Goal: Obtain resource: Download file/media

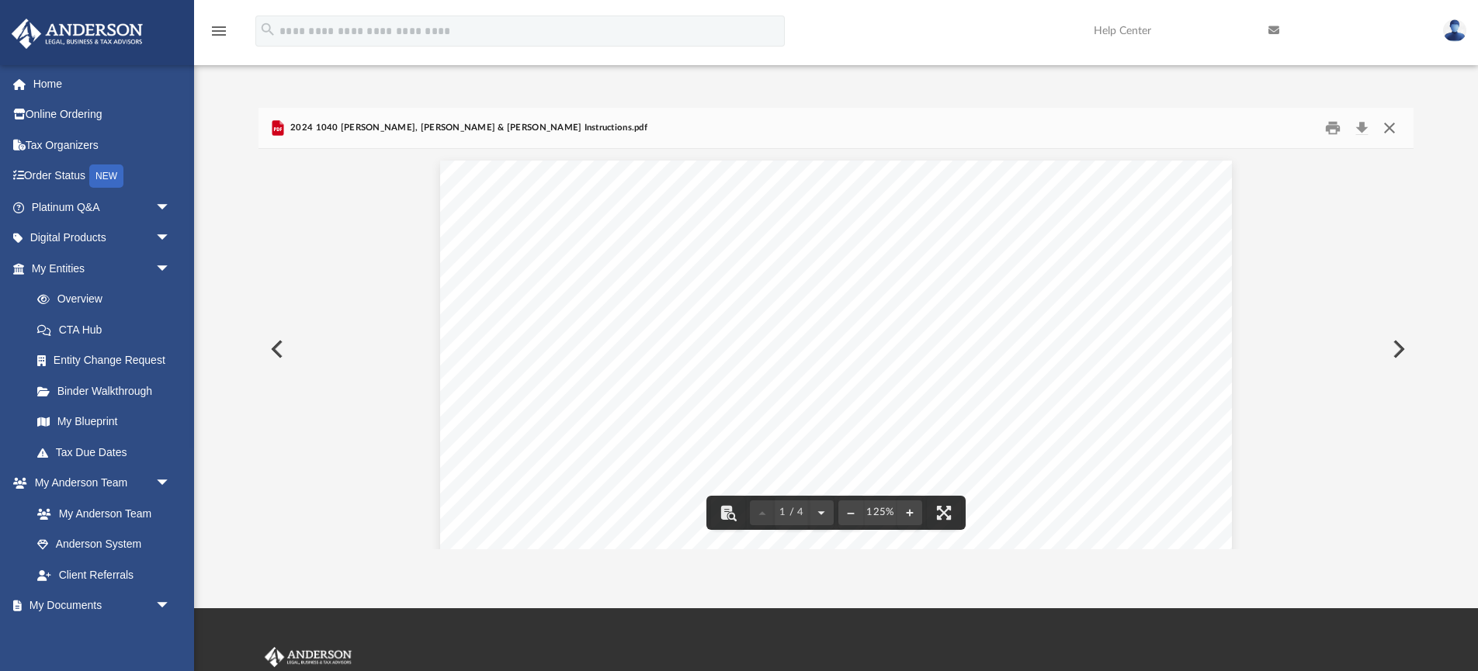
click at [1394, 124] on button "Close" at bounding box center [1389, 128] width 28 height 24
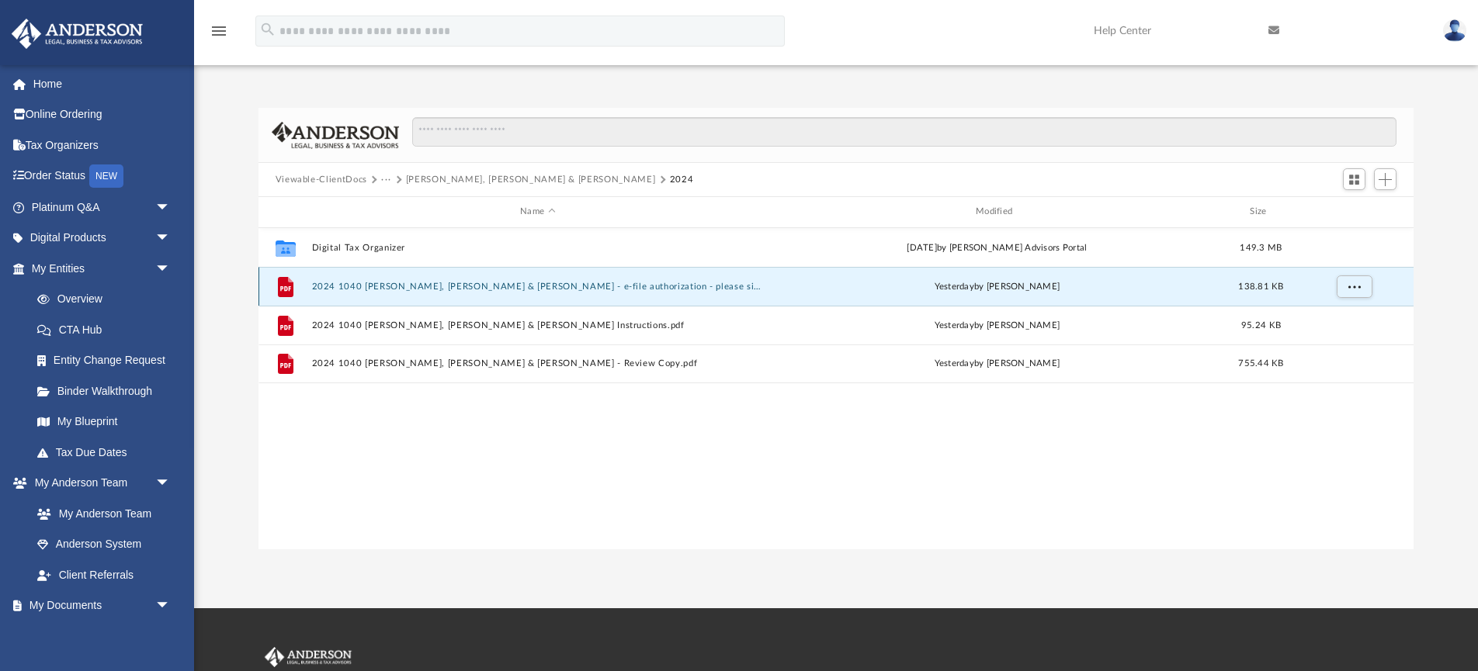
click at [616, 287] on button "2024 1040 [PERSON_NAME], [PERSON_NAME] & [PERSON_NAME] - e-file authorization -…" at bounding box center [537, 287] width 452 height 10
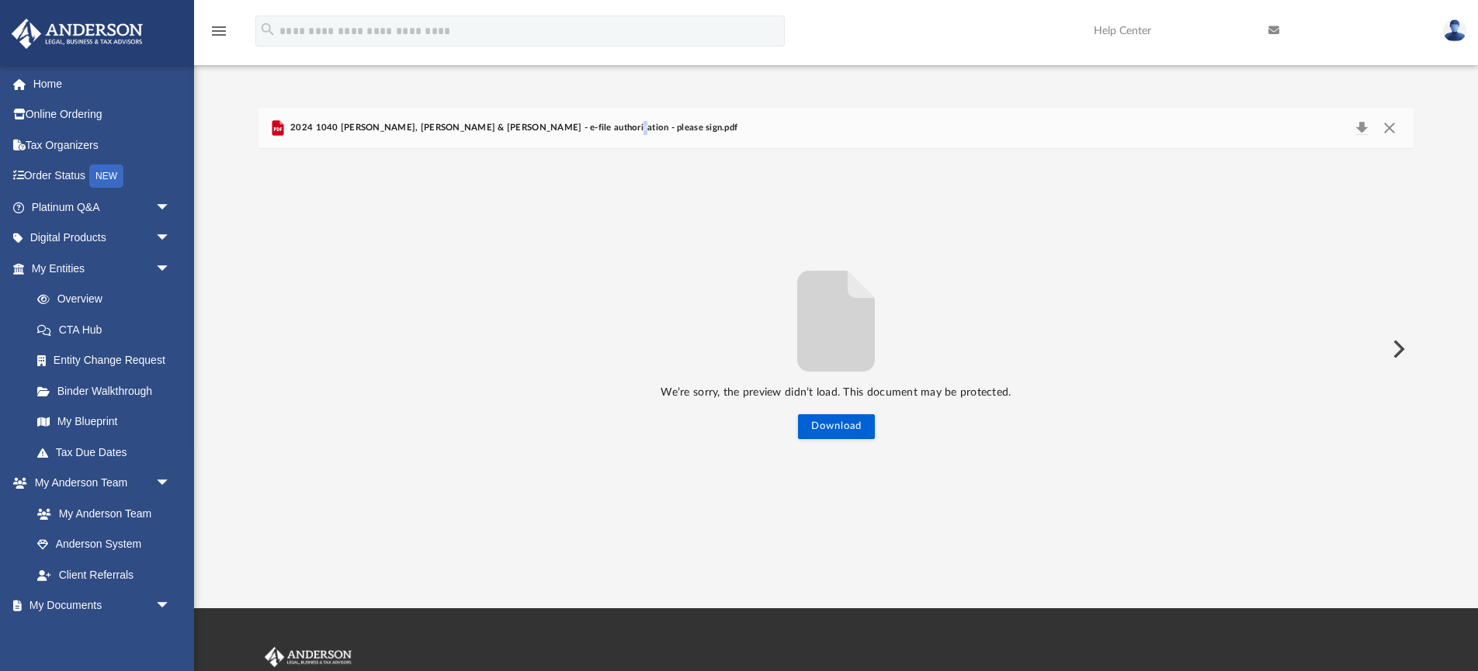
drag, startPoint x: 570, startPoint y: 124, endPoint x: 1192, endPoint y: 64, distance: 625.3
click at [572, 123] on span "2024 1040 [PERSON_NAME], [PERSON_NAME] & [PERSON_NAME] - e-file authorization -…" at bounding box center [512, 128] width 450 height 14
click at [1400, 127] on button "Close" at bounding box center [1389, 128] width 28 height 22
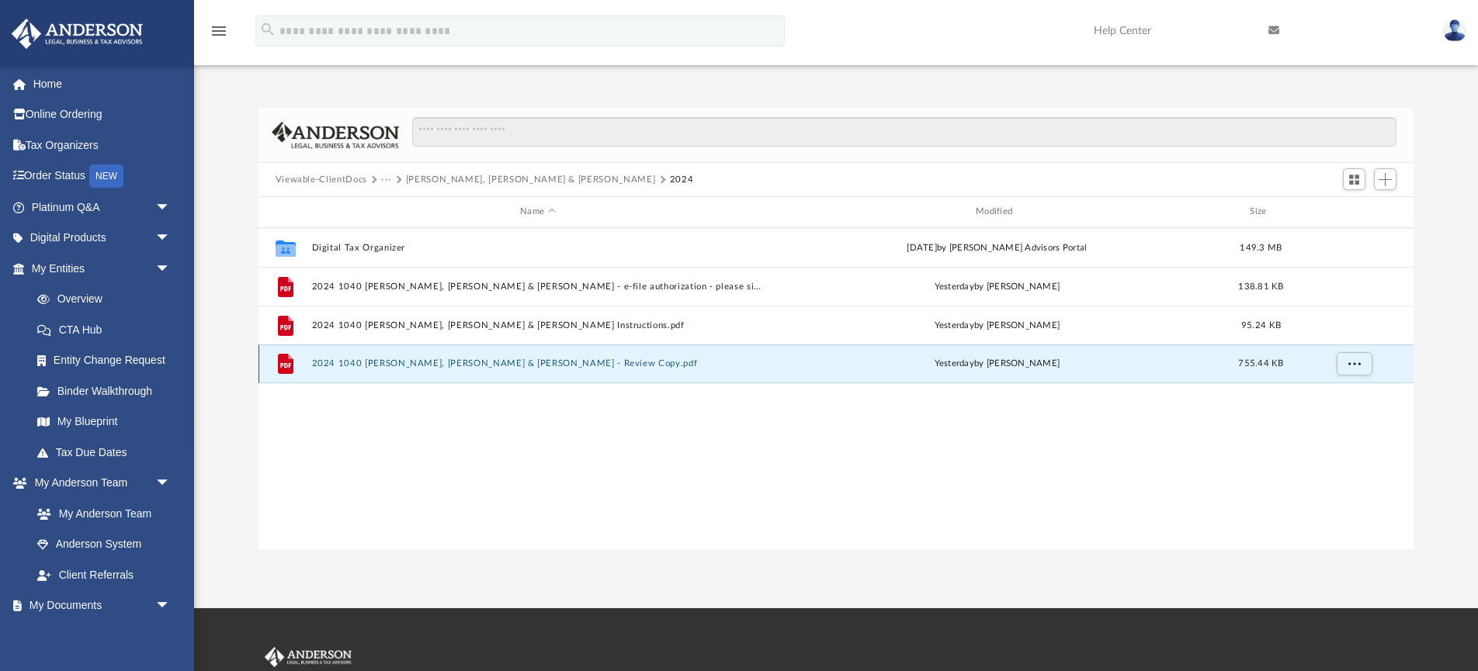
click at [383, 361] on button "2024 1040 [PERSON_NAME], [PERSON_NAME] & [PERSON_NAME] - Review Copy.pdf" at bounding box center [537, 364] width 452 height 10
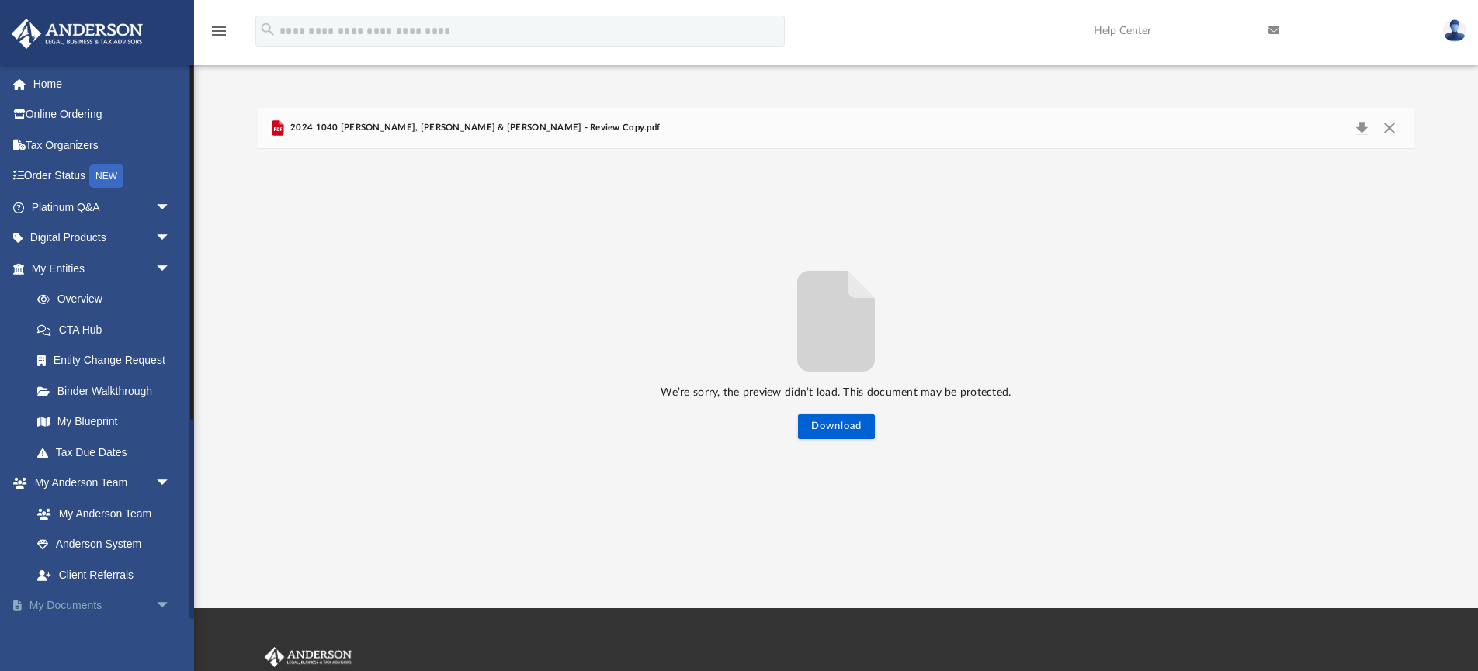
click at [92, 607] on link "My Documents arrow_drop_down" at bounding box center [102, 606] width 183 height 31
click at [1389, 125] on button "Close" at bounding box center [1389, 128] width 28 height 22
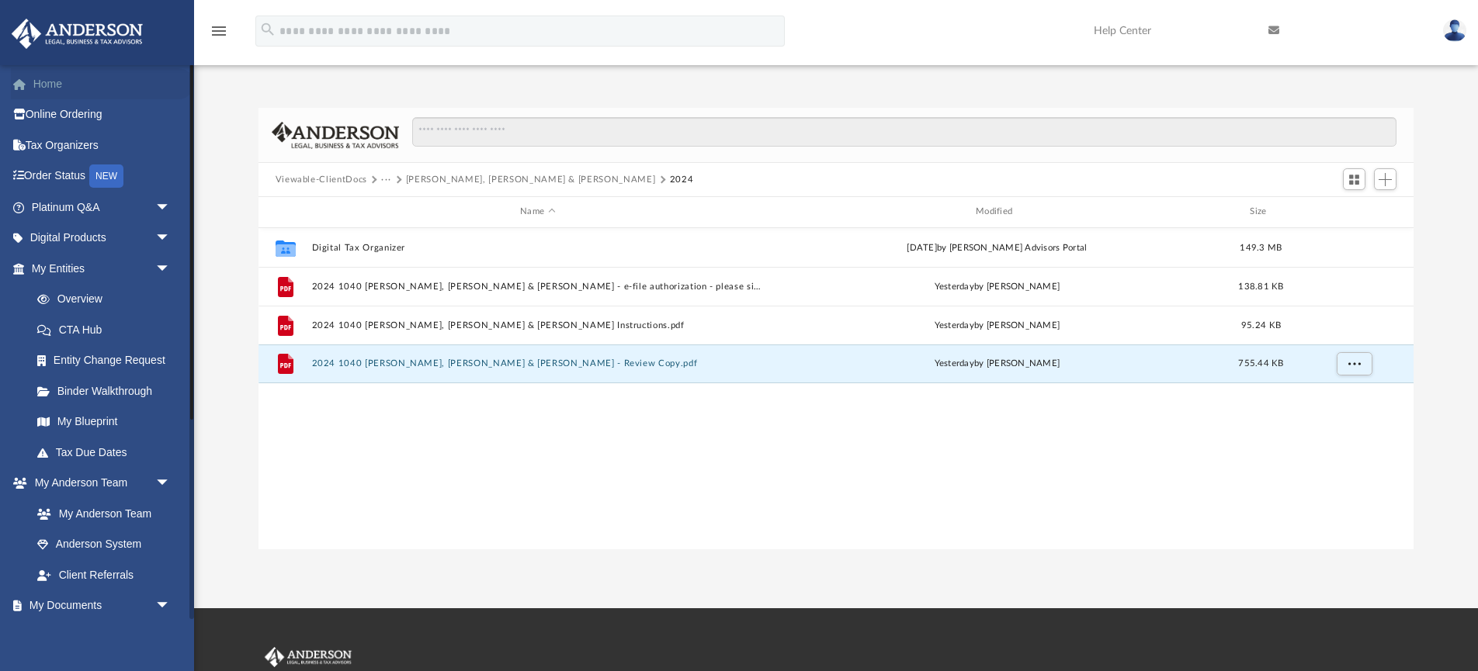
click at [50, 82] on link "Home" at bounding box center [102, 83] width 183 height 31
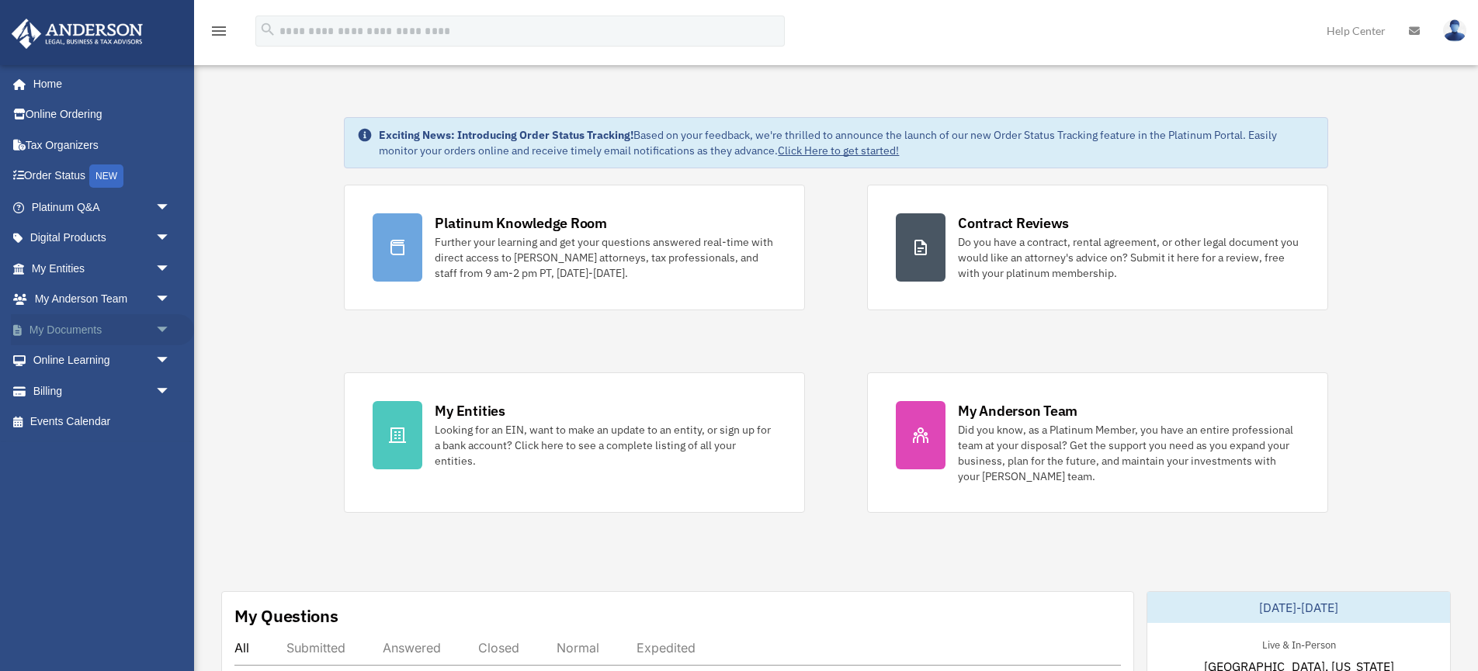
click at [46, 329] on link "My Documents arrow_drop_down" at bounding box center [102, 329] width 183 height 31
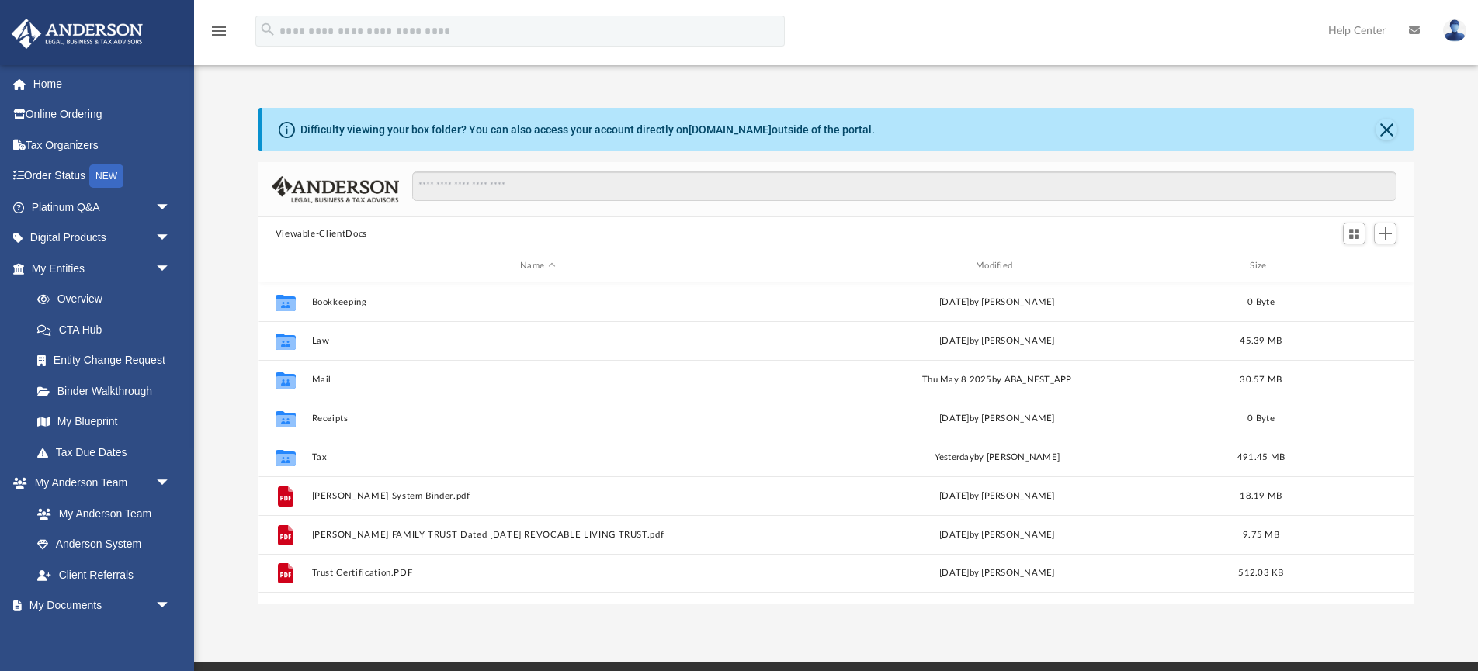
scroll to position [353, 1155]
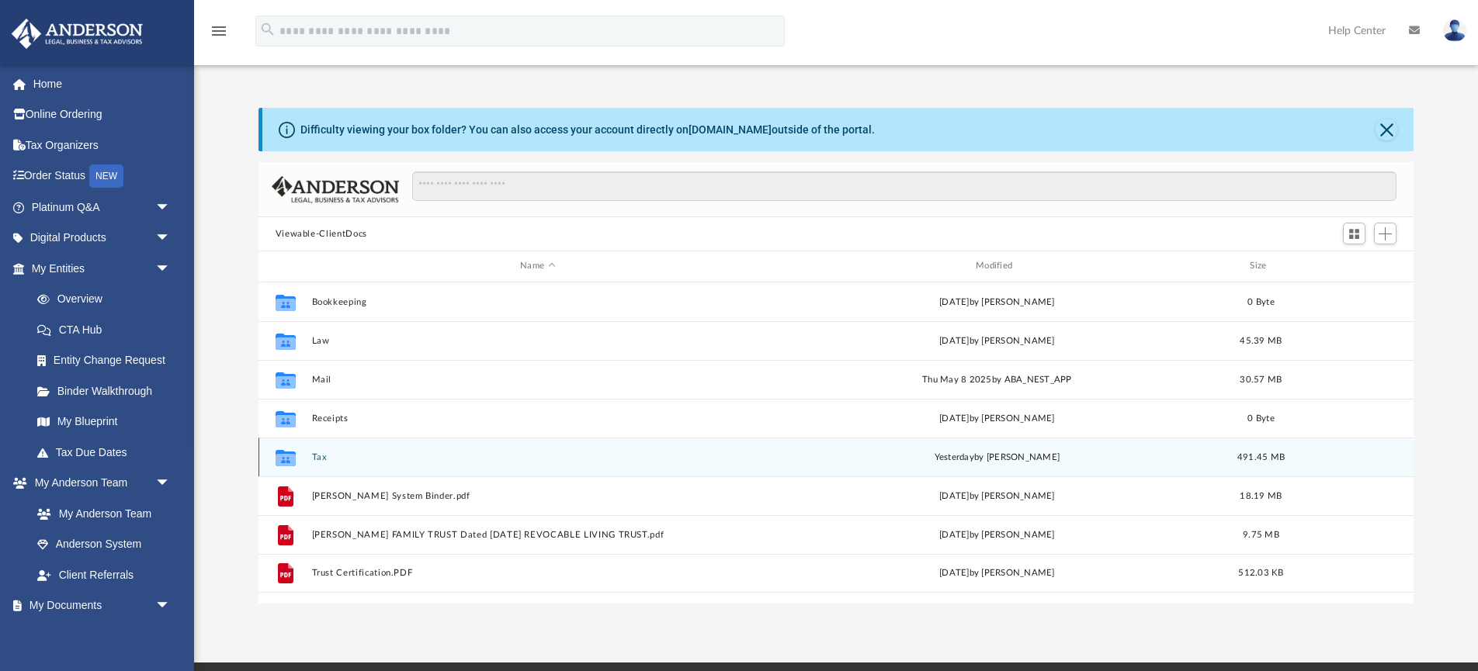
click at [367, 463] on div "Collaborated Folder Tax [DATE] by [PERSON_NAME] 491.45 MB" at bounding box center [836, 457] width 1156 height 39
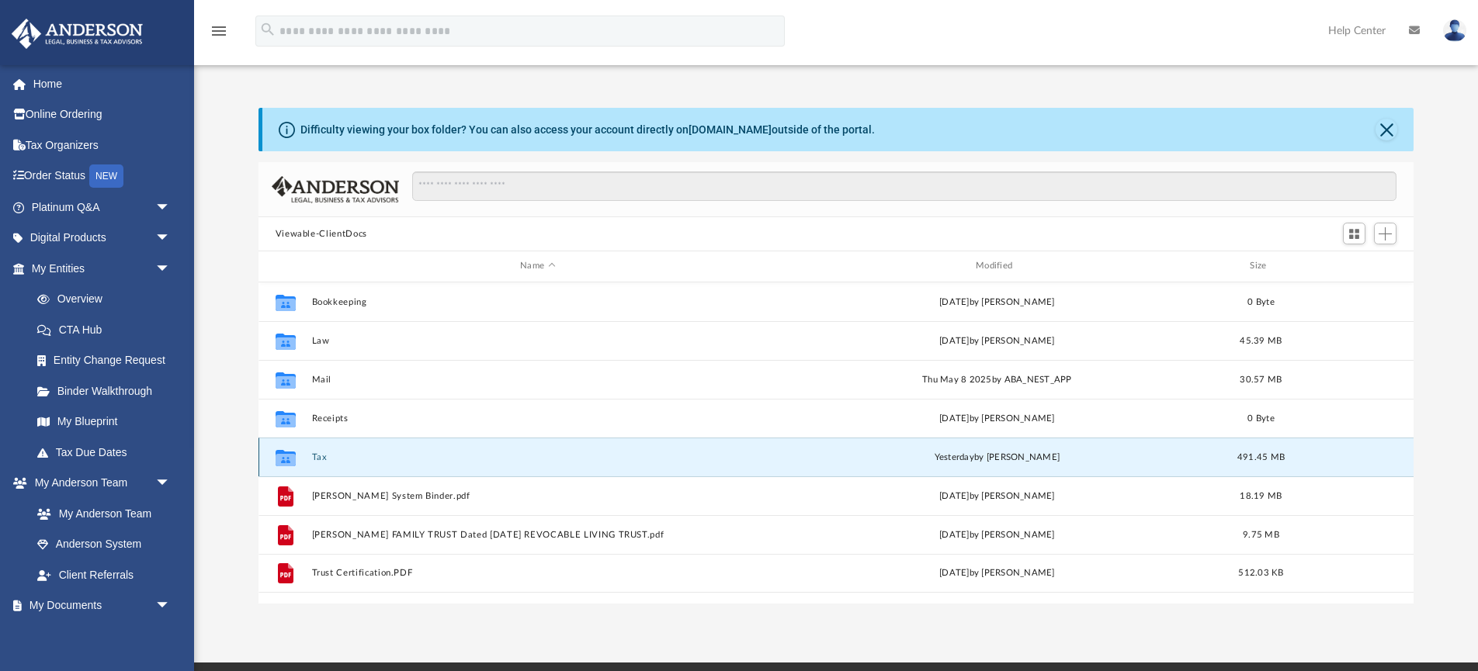
click at [314, 454] on button "Tax" at bounding box center [537, 457] width 452 height 10
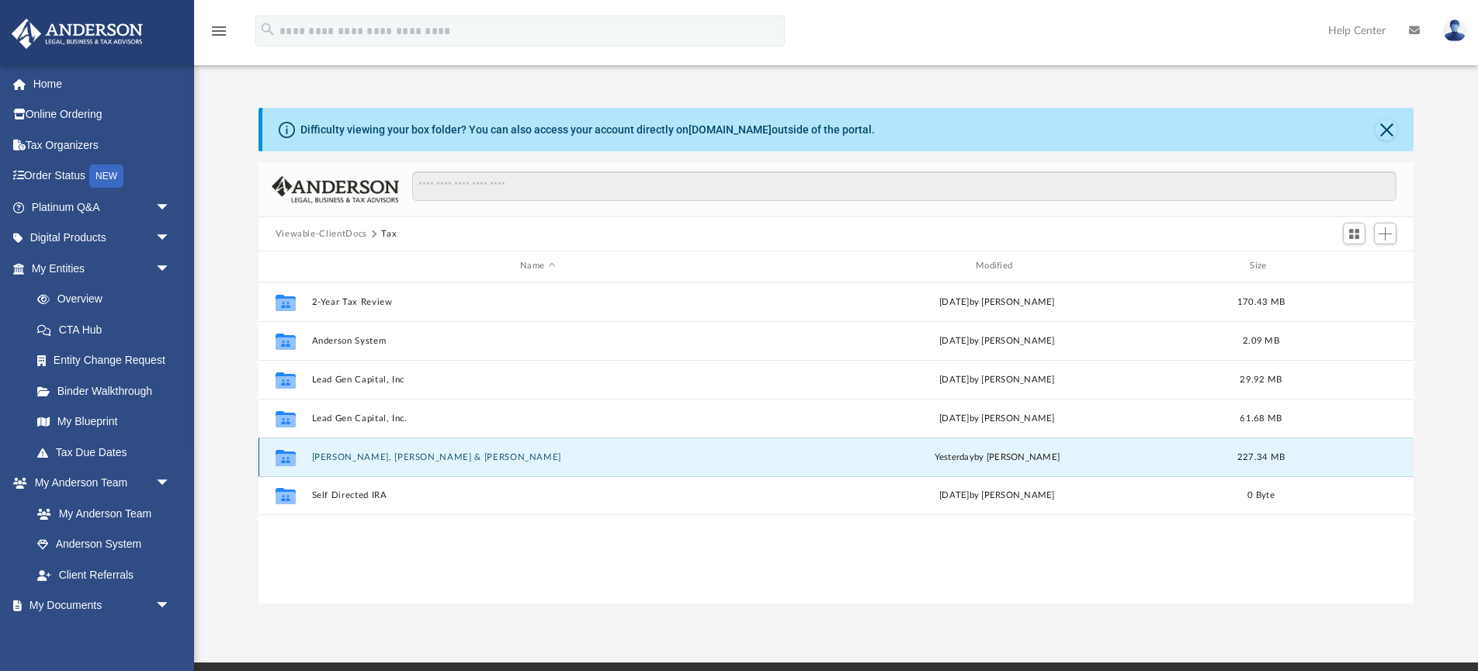
click at [332, 461] on button "[PERSON_NAME], [PERSON_NAME] & [PERSON_NAME]" at bounding box center [537, 457] width 452 height 10
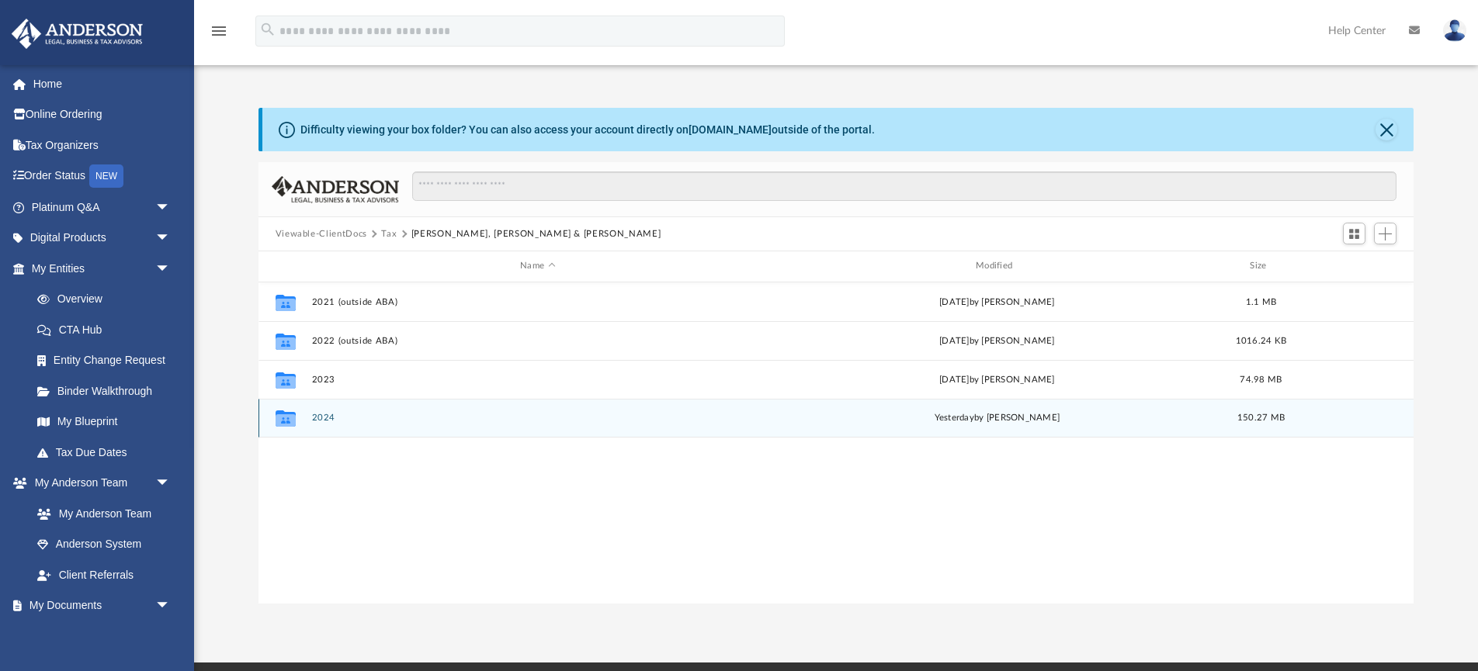
click at [314, 417] on button "2024" at bounding box center [537, 418] width 452 height 10
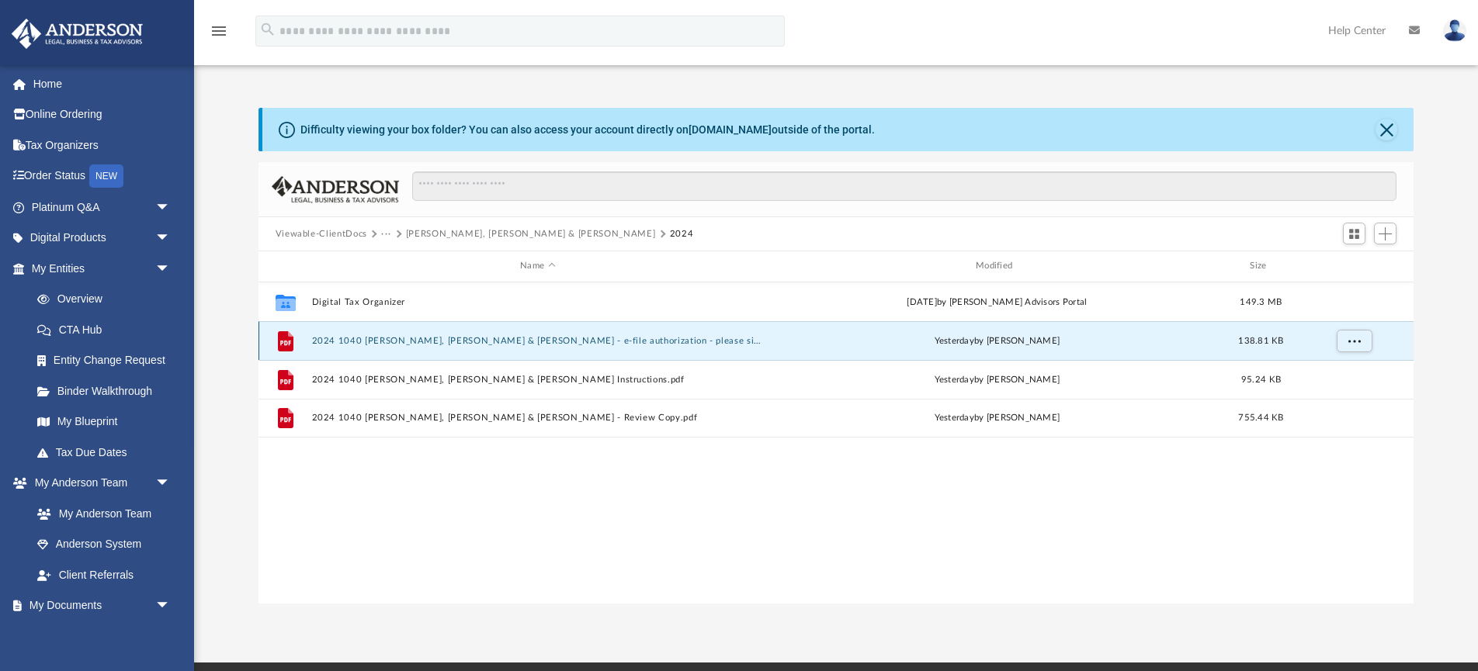
click at [463, 342] on button "2024 1040 [PERSON_NAME], [PERSON_NAME] & [PERSON_NAME] - e-file authorization -…" at bounding box center [537, 341] width 452 height 10
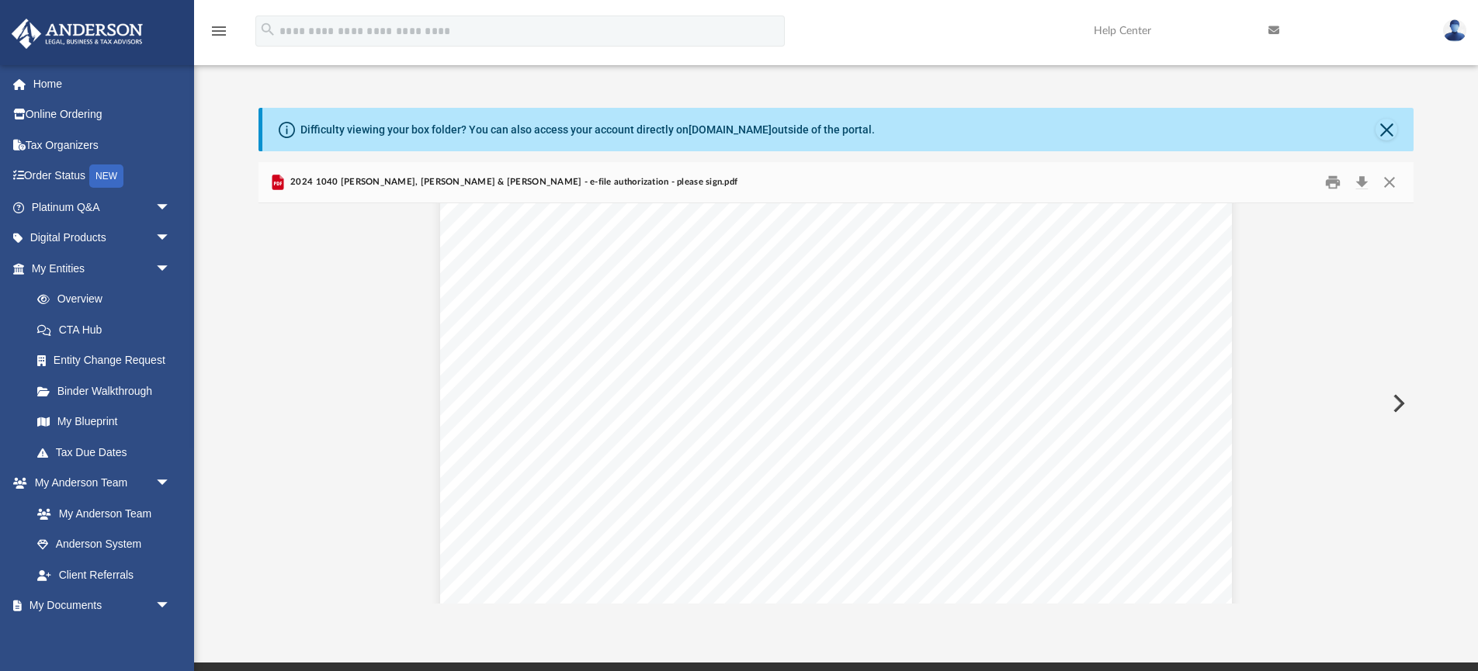
scroll to position [609, 0]
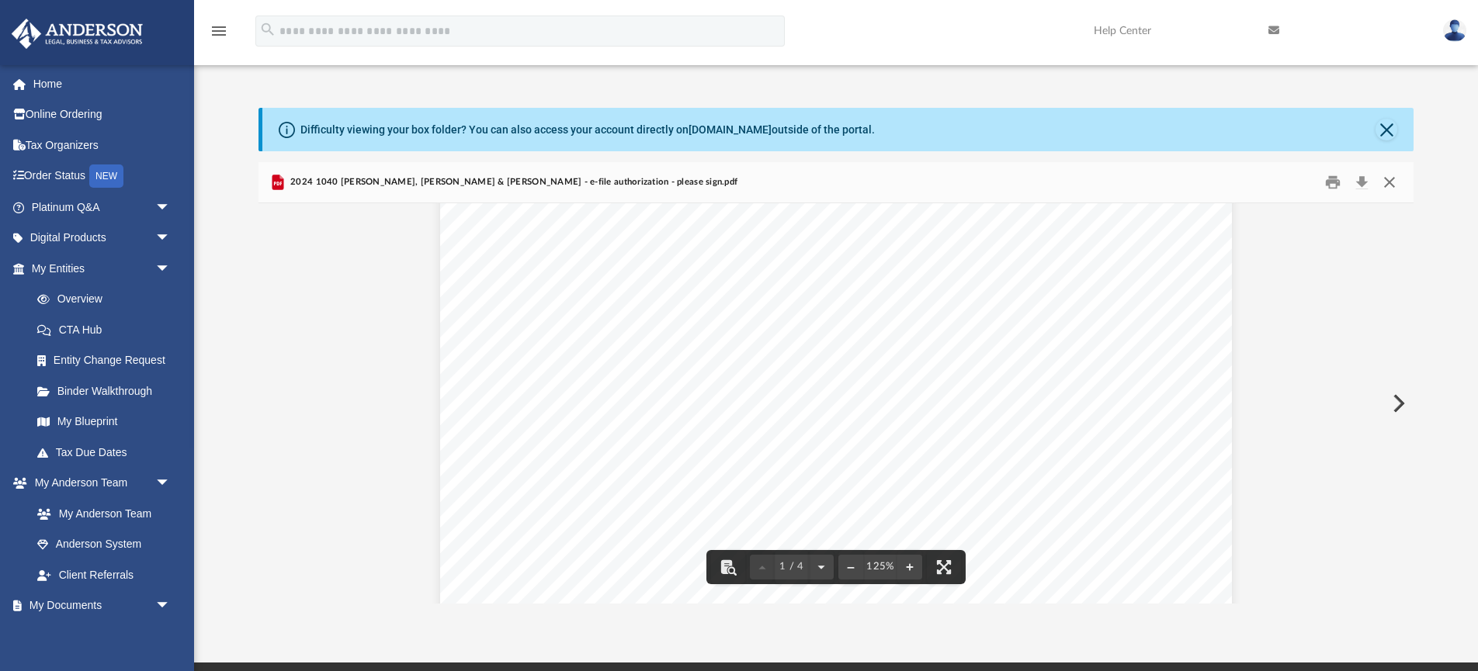
click at [1394, 178] on button "Close" at bounding box center [1389, 183] width 28 height 24
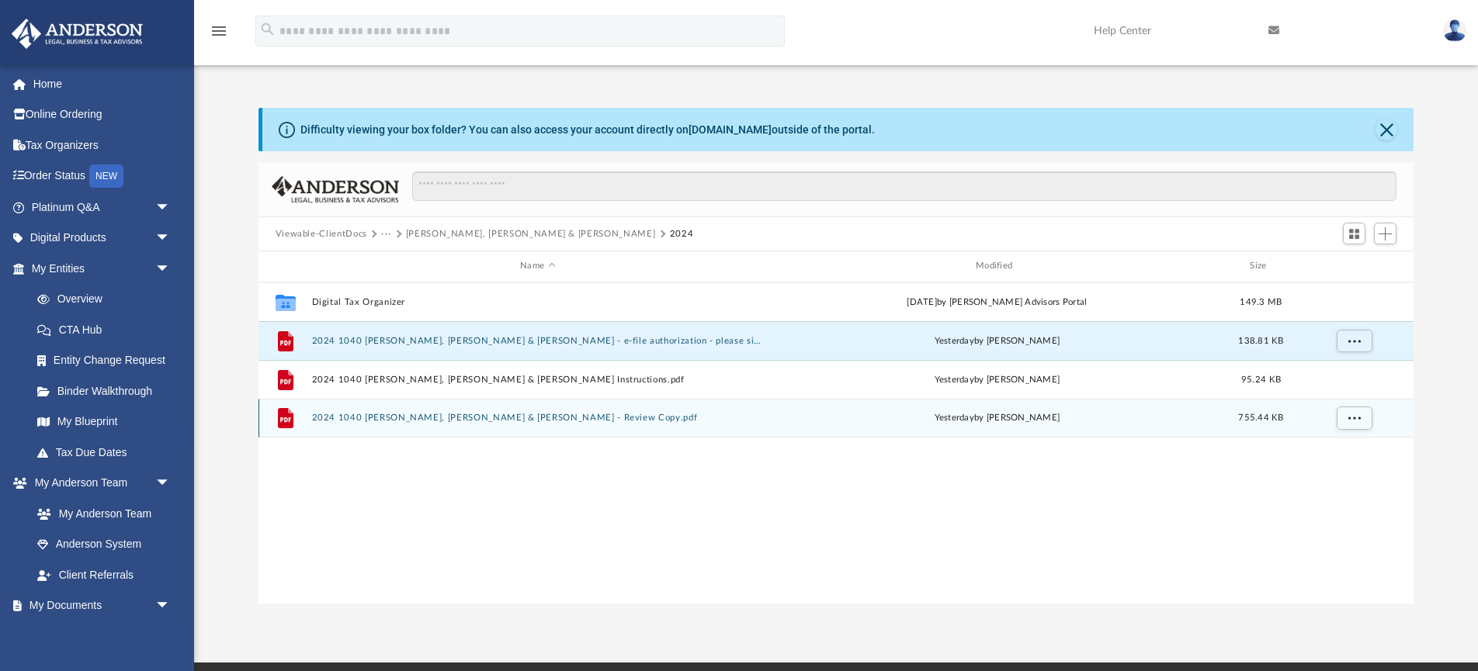
click at [514, 418] on button "2024 1040 [PERSON_NAME], [PERSON_NAME] & [PERSON_NAME] - Review Copy.pdf" at bounding box center [537, 418] width 452 height 10
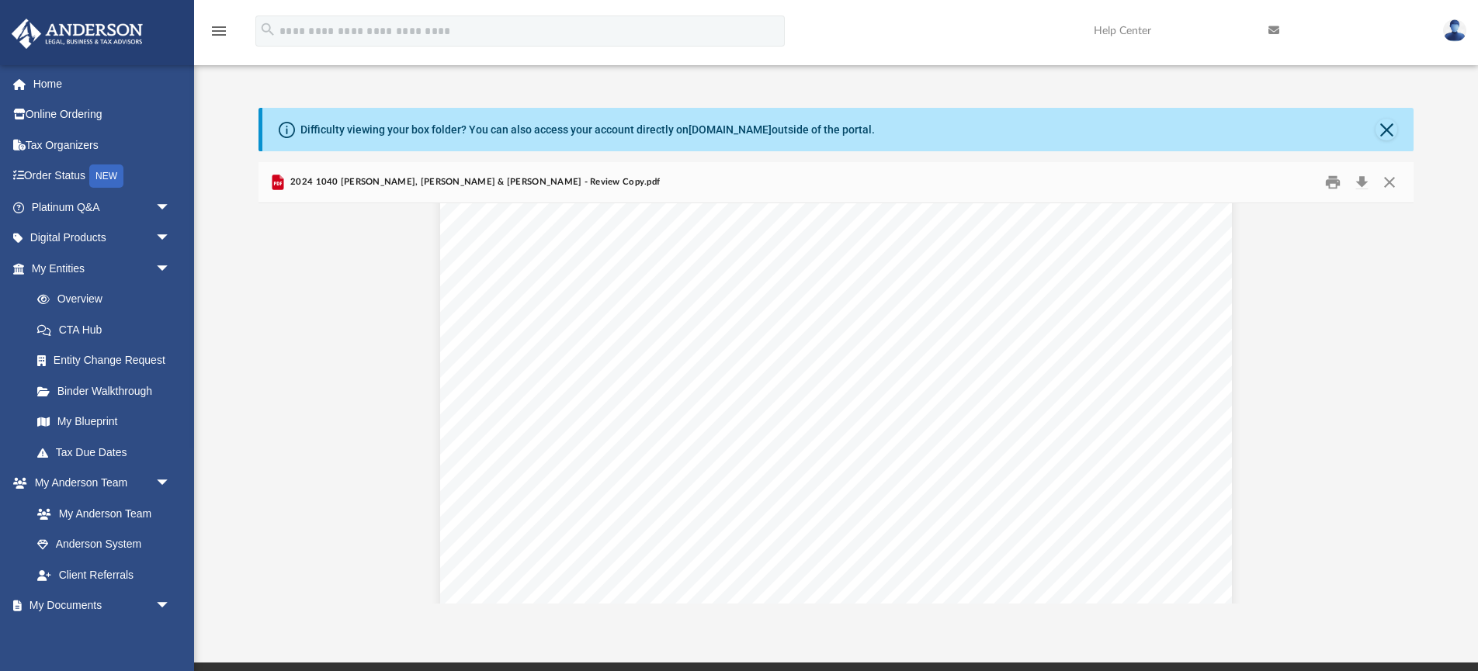
scroll to position [10652, 0]
